Goal: Transaction & Acquisition: Book appointment/travel/reservation

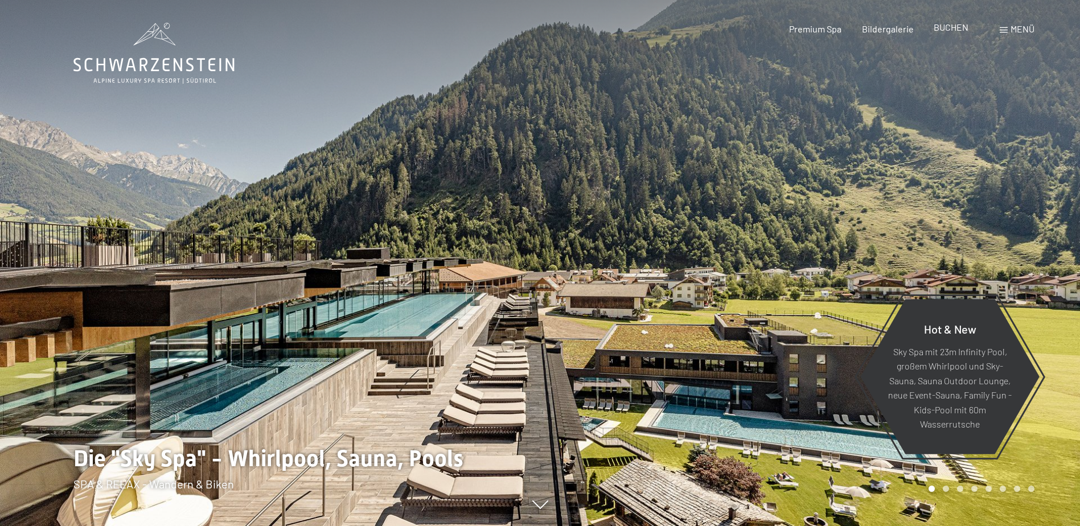
click at [945, 27] on span "BUCHEN" at bounding box center [950, 27] width 35 height 11
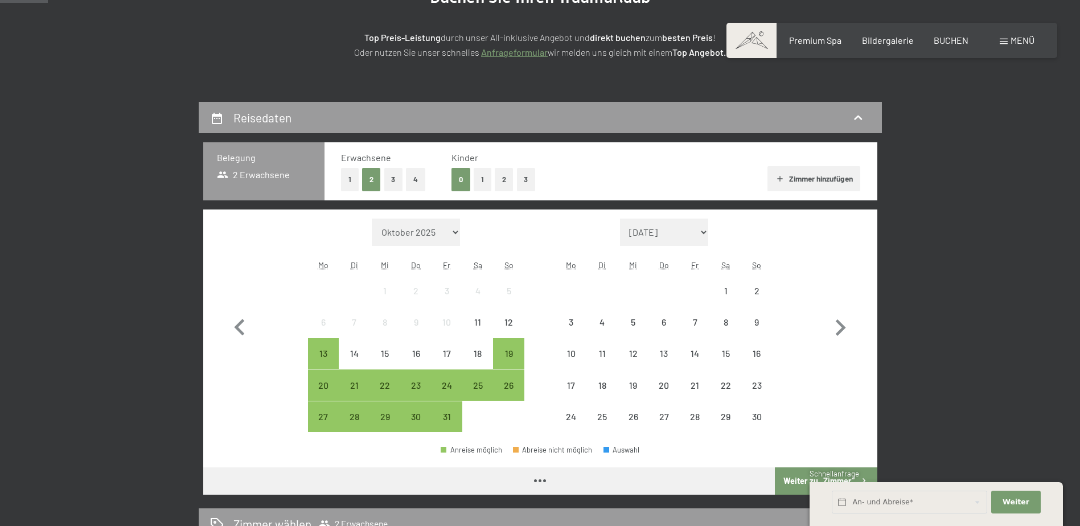
scroll to position [171, 0]
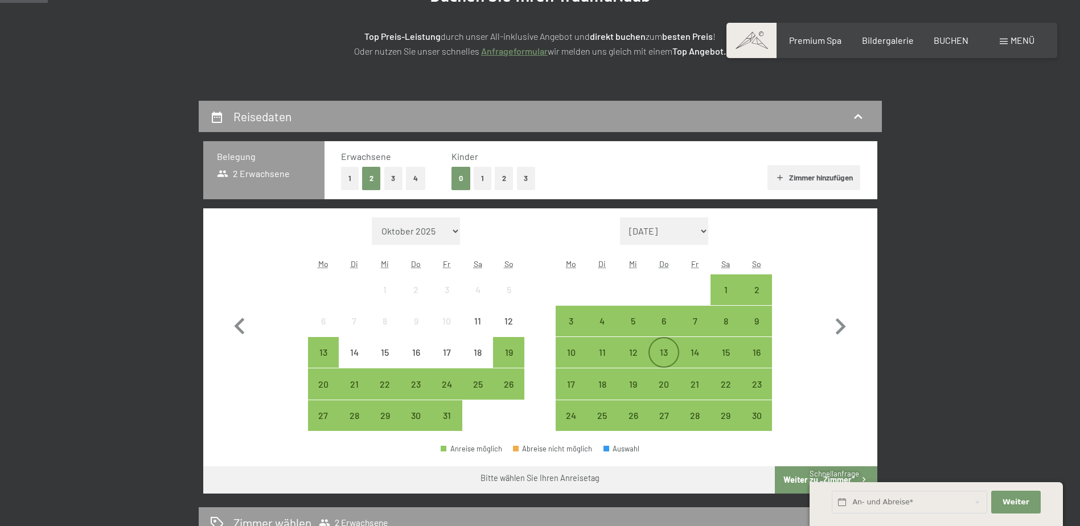
click at [667, 351] on div "13" at bounding box center [663, 362] width 28 height 28
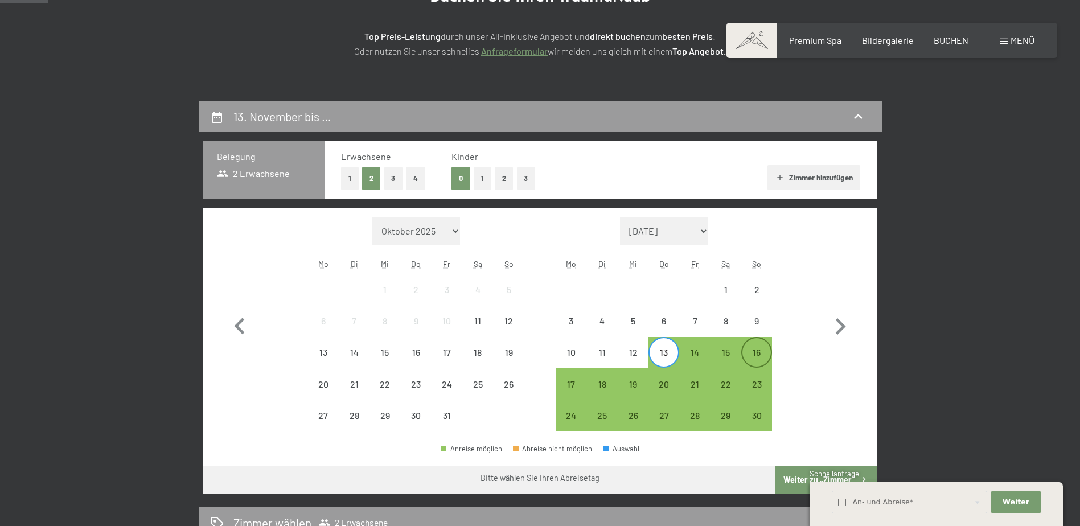
click at [752, 356] on div "16" at bounding box center [756, 362] width 28 height 28
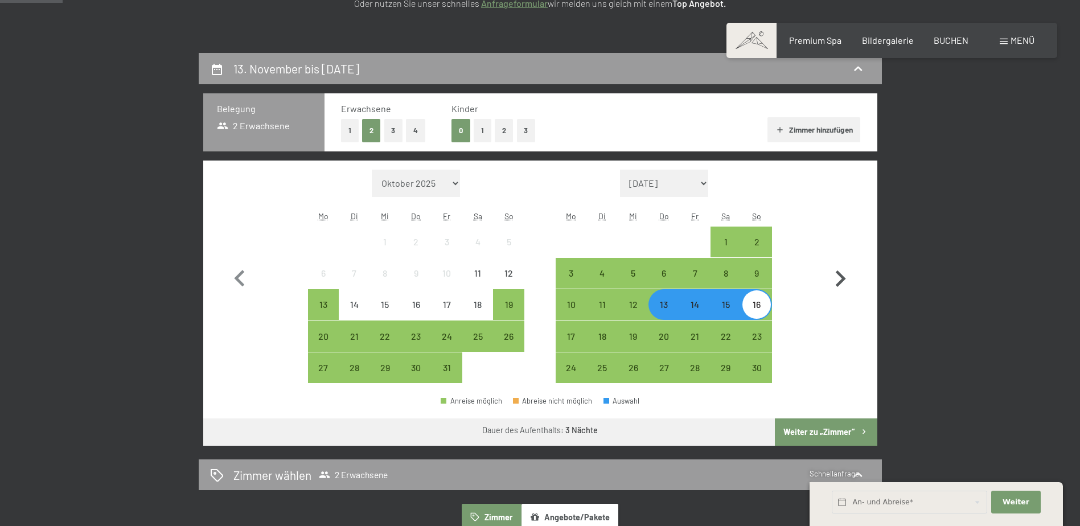
scroll to position [285, 0]
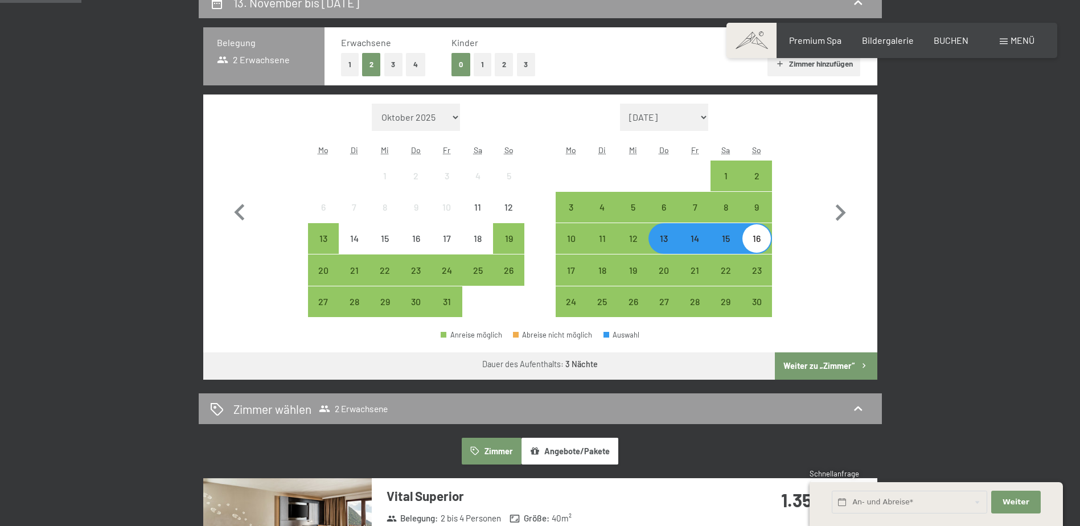
click at [828, 366] on button "Weiter zu „Zimmer“" at bounding box center [826, 365] width 102 height 27
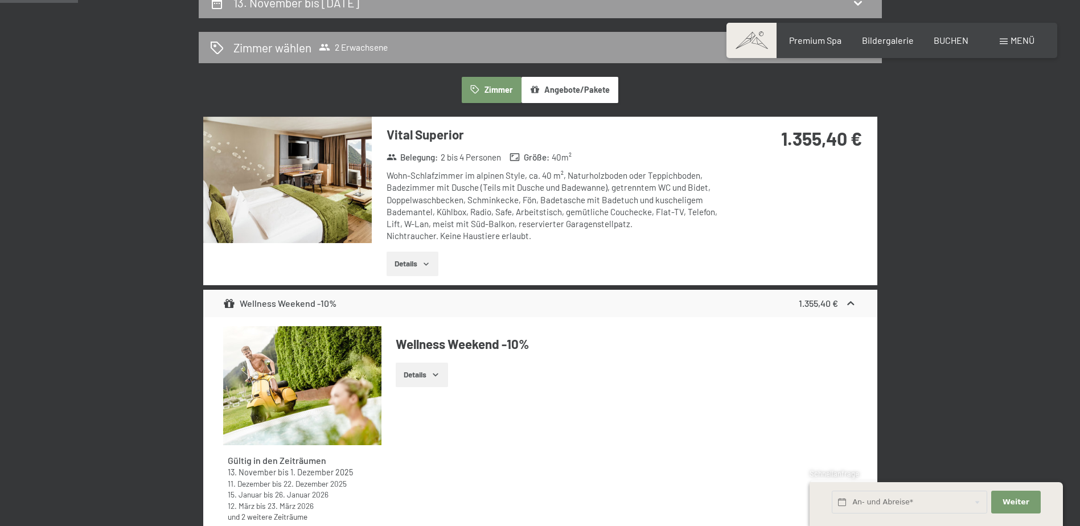
scroll to position [272, 0]
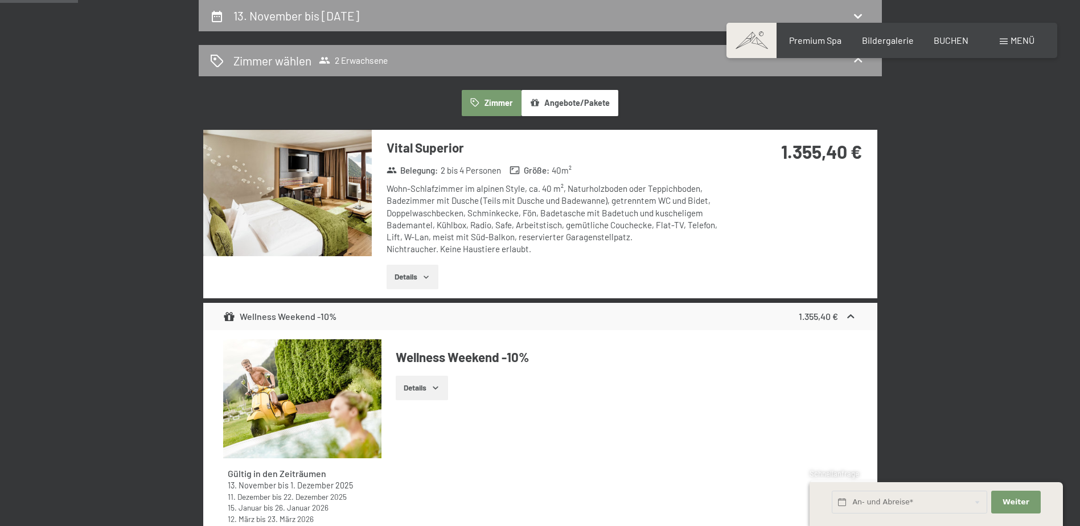
click at [422, 283] on button "Details" at bounding box center [412, 277] width 52 height 25
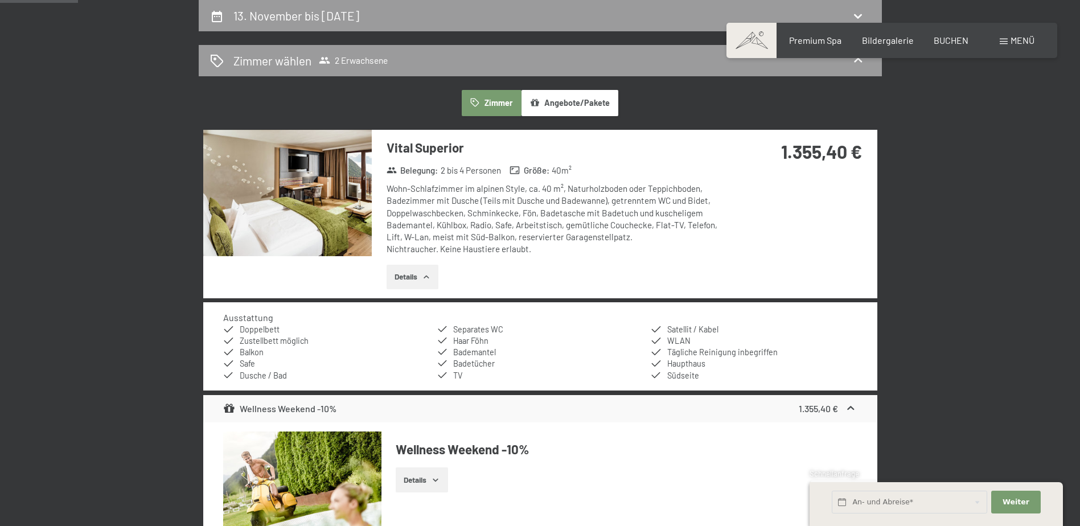
click at [422, 283] on button "Details" at bounding box center [412, 277] width 52 height 25
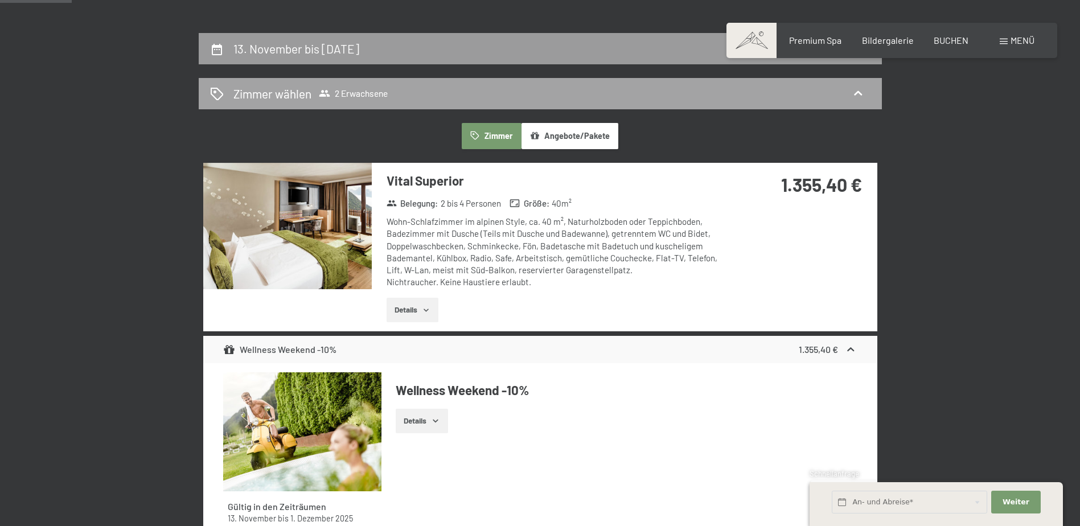
scroll to position [228, 0]
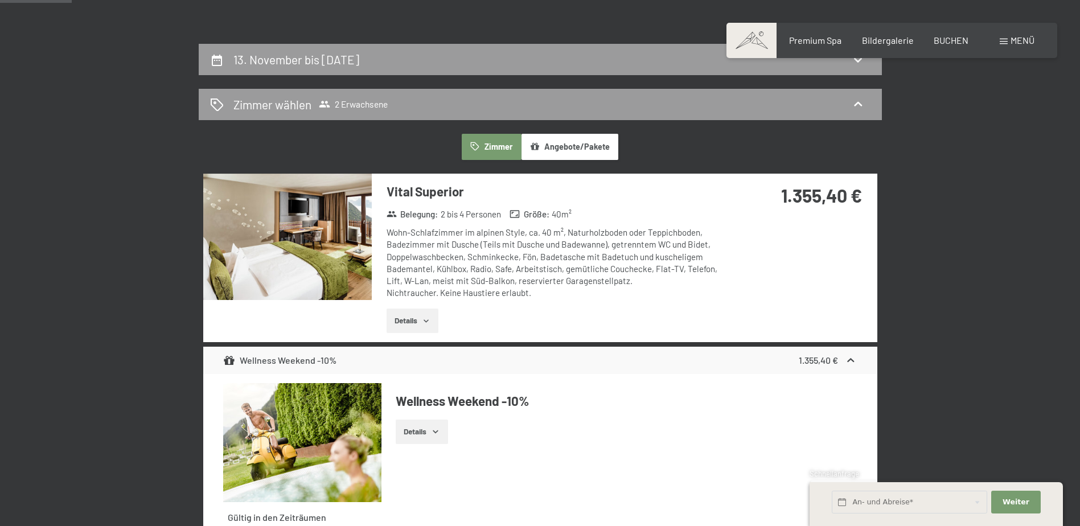
click at [549, 147] on button "Angebote/Pakete" at bounding box center [569, 147] width 97 height 26
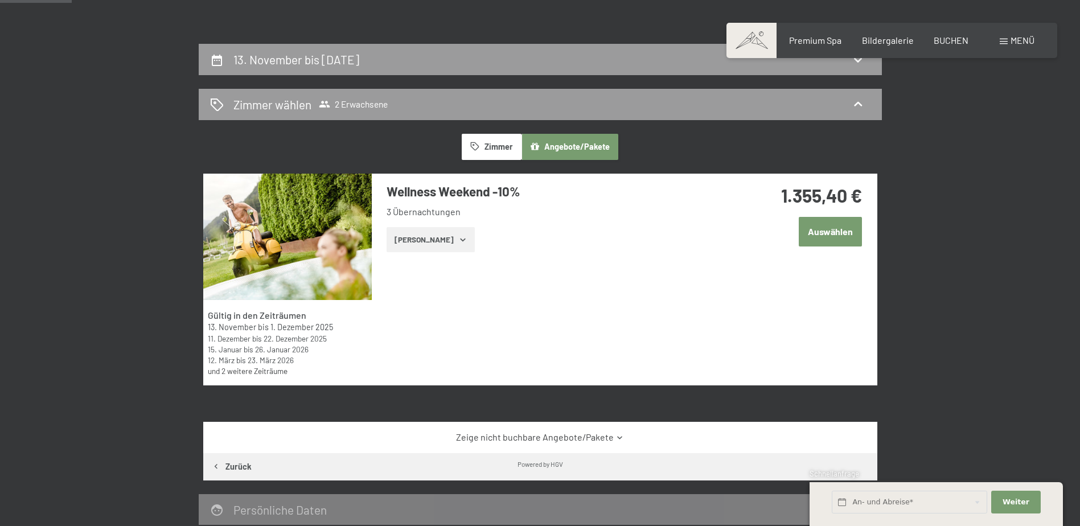
click at [438, 240] on button "[PERSON_NAME]" at bounding box center [430, 239] width 88 height 25
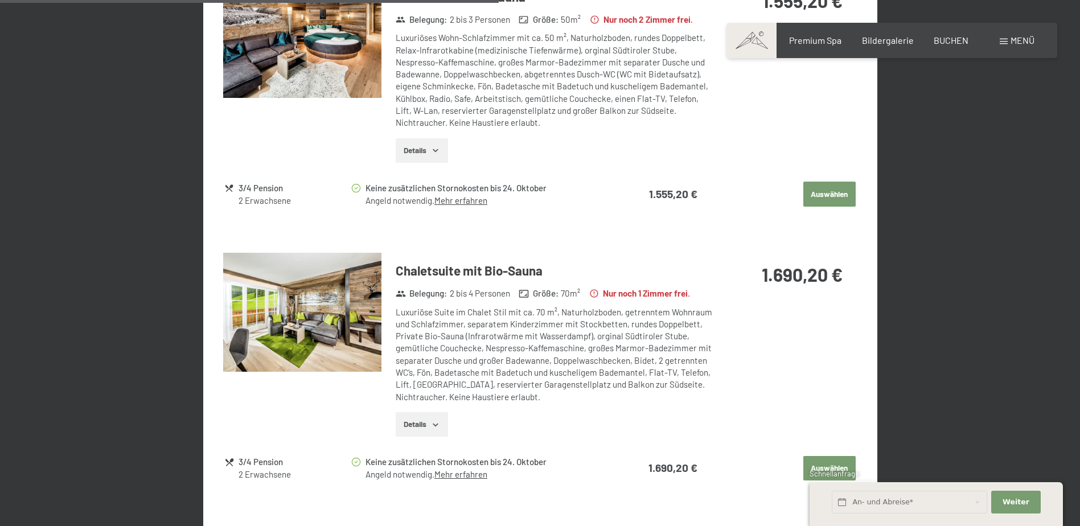
scroll to position [1138, 0]
